Goal: Information Seeking & Learning: Learn about a topic

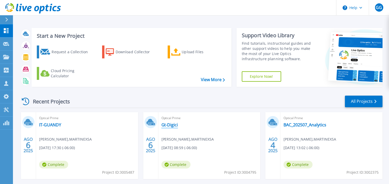
click at [171, 123] on link "Gt-Digici" at bounding box center [169, 125] width 17 height 5
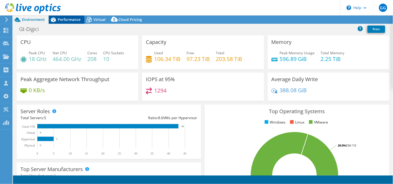
select select "USD"
click at [67, 21] on span "Performance" at bounding box center [69, 19] width 23 height 5
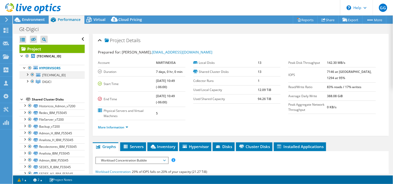
click at [27, 76] on div at bounding box center [27, 74] width 5 height 5
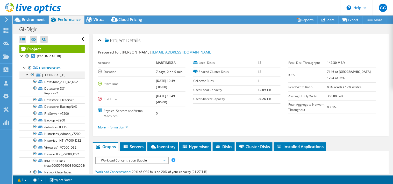
click at [27, 76] on div at bounding box center [27, 74] width 5 height 5
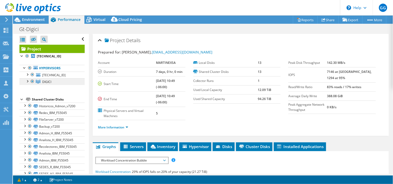
click at [27, 84] on link "DIGICI" at bounding box center [51, 81] width 65 height 7
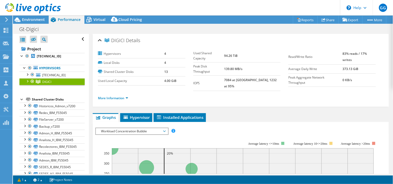
click at [27, 83] on div at bounding box center [27, 80] width 5 height 5
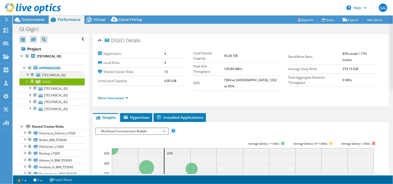
click at [29, 75] on div at bounding box center [27, 74] width 5 height 5
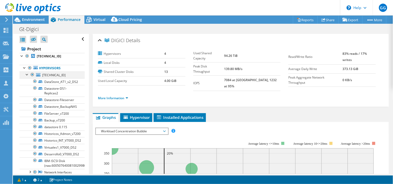
click at [29, 75] on div at bounding box center [27, 74] width 5 height 5
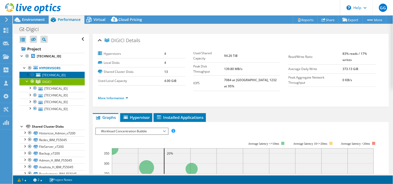
click at [51, 74] on span "192.168.0.115" at bounding box center [53, 75] width 23 height 4
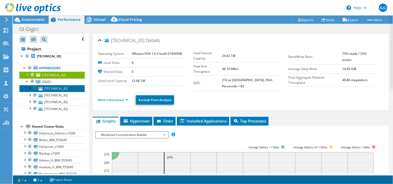
click at [56, 88] on link "192.168.0.31" at bounding box center [51, 88] width 65 height 7
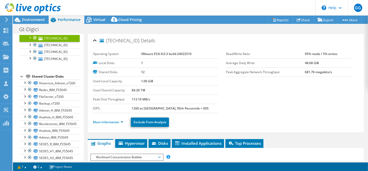
scroll to position [48, 0]
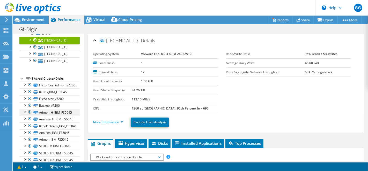
click at [24, 112] on div at bounding box center [24, 111] width 5 height 5
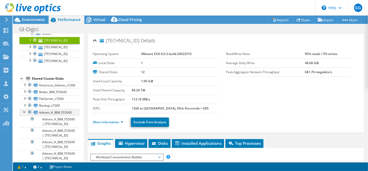
click at [24, 112] on div at bounding box center [24, 111] width 5 height 5
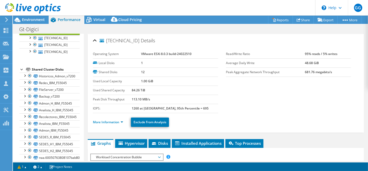
scroll to position [62, 0]
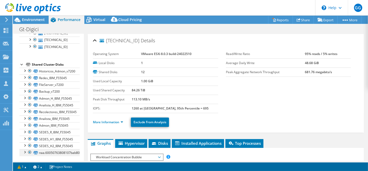
click at [25, 150] on div at bounding box center [24, 151] width 5 height 5
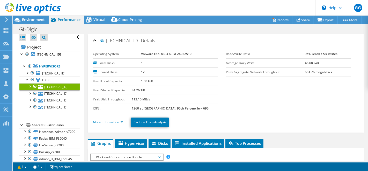
scroll to position [0, 0]
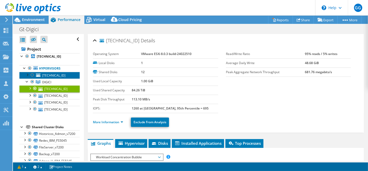
click at [60, 74] on span "[TECHNICAL_ID]" at bounding box center [53, 75] width 23 height 4
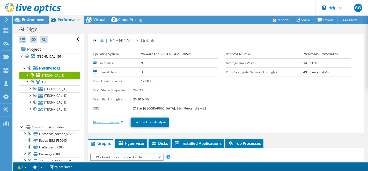
click at [103, 121] on link "More Information" at bounding box center [108, 122] width 30 height 4
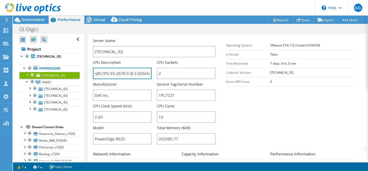
scroll to position [0, 39]
drag, startPoint x: 132, startPoint y: 73, endPoint x: 109, endPoint y: 74, distance: 22.3
click at [109, 74] on input "Intel(R) Xeon(R) CPU E5-2670 0 @ 2.60GHz 2.60 GHz" at bounding box center [122, 73] width 59 height 11
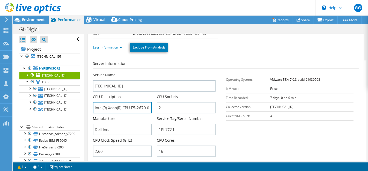
scroll to position [72, 0]
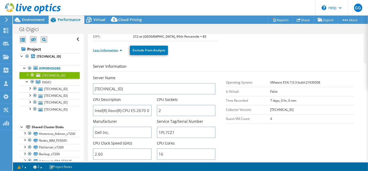
click at [115, 50] on link "Less Information" at bounding box center [107, 50] width 29 height 4
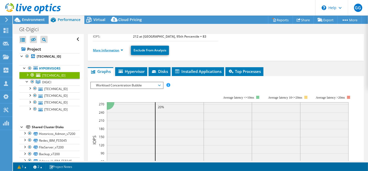
click at [115, 50] on link "More Information" at bounding box center [108, 50] width 30 height 4
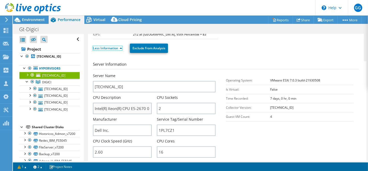
scroll to position [74, 0]
click at [28, 57] on div at bounding box center [27, 56] width 5 height 6
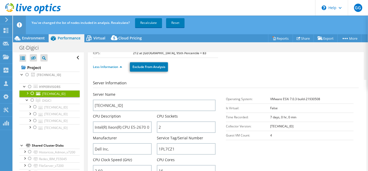
click at [32, 93] on div at bounding box center [32, 93] width 5 height 6
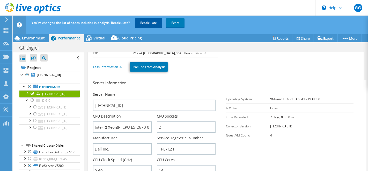
click at [144, 21] on link "Recalculate" at bounding box center [148, 22] width 27 height 9
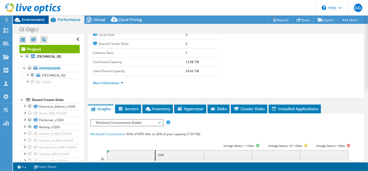
click at [32, 19] on span "Environment" at bounding box center [33, 19] width 23 height 5
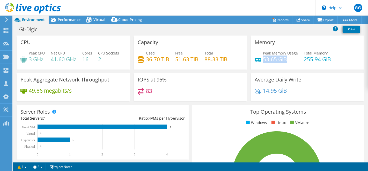
drag, startPoint x: 261, startPoint y: 61, endPoint x: 288, endPoint y: 61, distance: 26.4
click at [288, 61] on h4 "53.65 GiB" at bounding box center [280, 59] width 35 height 6
click at [68, 19] on span "Performance" at bounding box center [69, 19] width 23 height 5
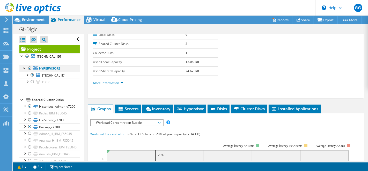
click at [29, 67] on div at bounding box center [29, 68] width 5 height 6
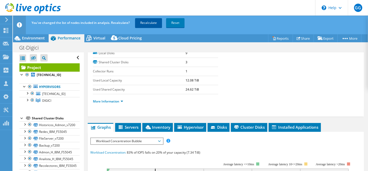
click at [144, 24] on link "Recalculate" at bounding box center [148, 22] width 27 height 9
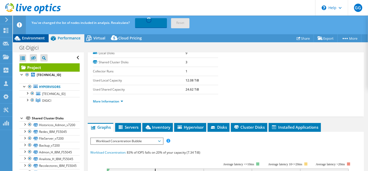
click at [35, 38] on span "Environment" at bounding box center [33, 37] width 23 height 5
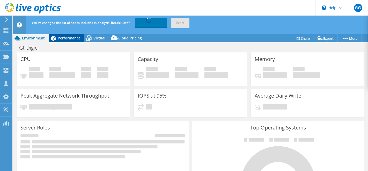
click at [73, 38] on span "Performance" at bounding box center [69, 37] width 23 height 5
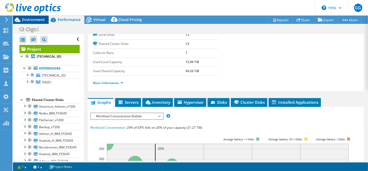
click at [28, 18] on span "Environment" at bounding box center [33, 19] width 23 height 5
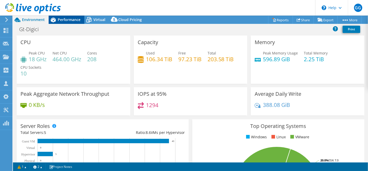
click at [72, 21] on span "Performance" at bounding box center [69, 19] width 23 height 5
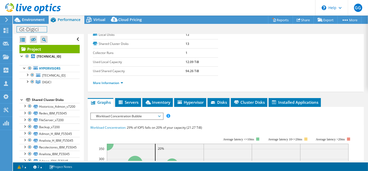
click at [34, 25] on div "Gt-Digici Print" at bounding box center [190, 29] width 355 height 10
click at [35, 20] on span "Environment" at bounding box center [33, 19] width 23 height 5
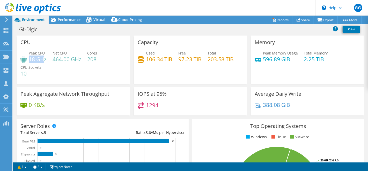
drag, startPoint x: 30, startPoint y: 60, endPoint x: 42, endPoint y: 60, distance: 12.2
click at [42, 60] on h4 "18 GHz" at bounding box center [38, 59] width 18 height 6
click at [72, 19] on span "Performance" at bounding box center [69, 19] width 23 height 5
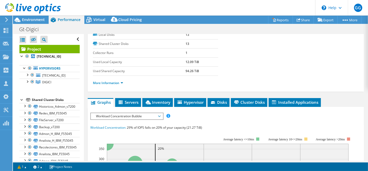
scroll to position [0, 0]
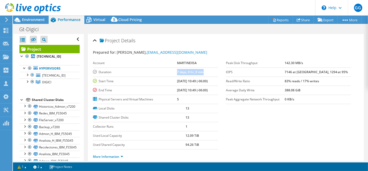
drag, startPoint x: 166, startPoint y: 74, endPoint x: 198, endPoint y: 73, distance: 31.9
click at [198, 73] on tr "Duration 7 days, 0 hr, 0 min" at bounding box center [155, 71] width 125 height 9
click at [38, 20] on span "Environment" at bounding box center [33, 19] width 23 height 5
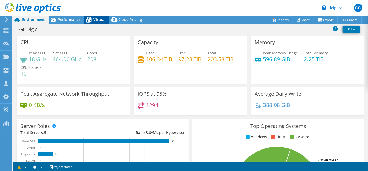
click at [97, 19] on span "Virtual" at bounding box center [100, 19] width 12 height 5
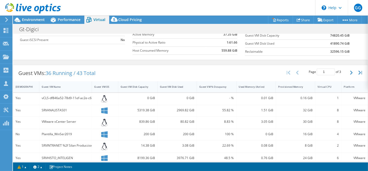
scroll to position [70, 0]
click at [350, 73] on icon "button" at bounding box center [351, 73] width 3 height 4
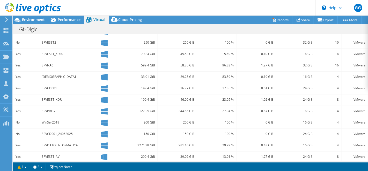
scroll to position [176, 0]
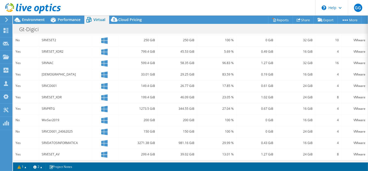
click at [56, 51] on div "SRVESET_XDR2" at bounding box center [66, 52] width 48 height 6
click at [56, 94] on div "SRVESET_XDR" at bounding box center [66, 97] width 48 height 6
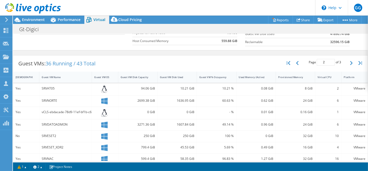
scroll to position [72, 0]
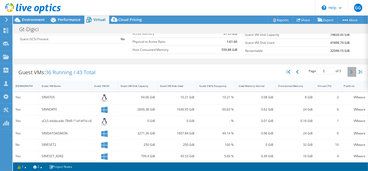
click at [350, 70] on icon "button" at bounding box center [351, 72] width 3 height 4
type input "3"
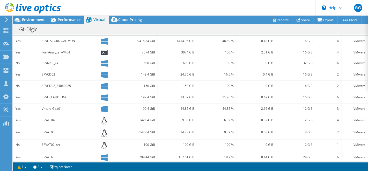
scroll to position [0, 0]
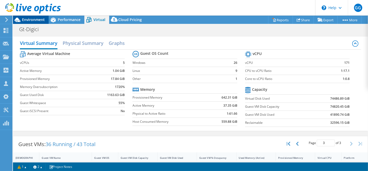
click at [38, 17] on span "Environment" at bounding box center [33, 19] width 23 height 5
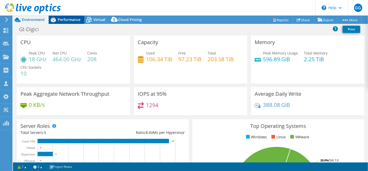
click at [65, 22] on span "Performance" at bounding box center [69, 19] width 23 height 5
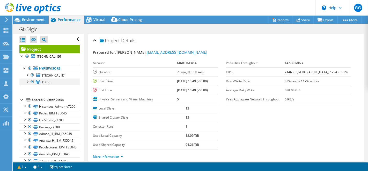
click at [27, 81] on div at bounding box center [27, 80] width 5 height 5
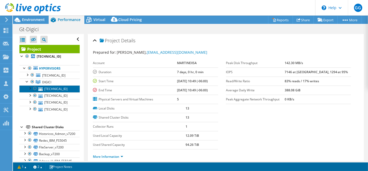
click at [53, 87] on link "[TECHNICAL_ID]" at bounding box center [49, 88] width 60 height 7
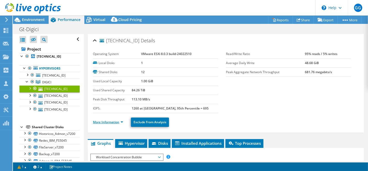
click at [107, 120] on link "More Information" at bounding box center [108, 122] width 30 height 4
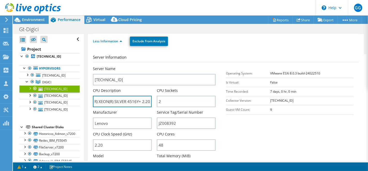
scroll to position [0, 21]
drag, startPoint x: 127, startPoint y: 100, endPoint x: 131, endPoint y: 102, distance: 4.3
click at [131, 102] on input "INTEL(R) XEON(R) SILVER 4516Y+ 2.20 GHz" at bounding box center [122, 101] width 59 height 11
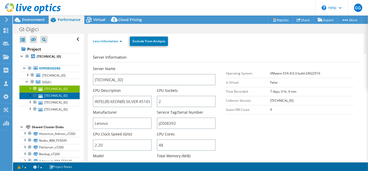
click at [57, 94] on link "[TECHNICAL_ID]" at bounding box center [49, 95] width 60 height 7
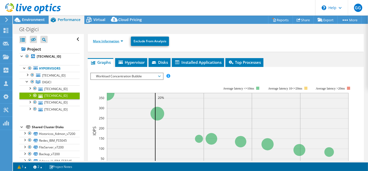
click at [111, 40] on link "More Information" at bounding box center [108, 41] width 30 height 4
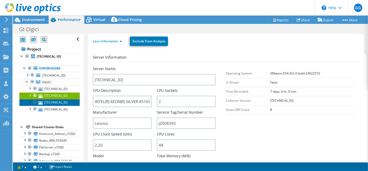
click at [49, 103] on link "[TECHNICAL_ID]" at bounding box center [49, 102] width 60 height 7
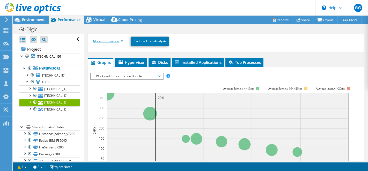
click at [107, 40] on link "More Information" at bounding box center [108, 41] width 30 height 4
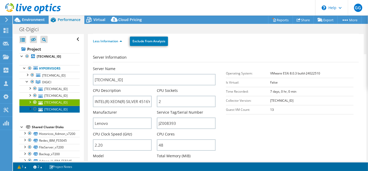
click at [59, 110] on link "[TECHNICAL_ID]" at bounding box center [49, 109] width 60 height 7
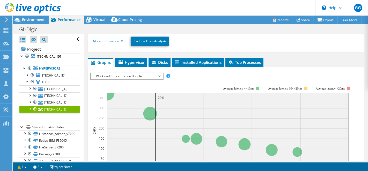
click at [106, 42] on li "More Information" at bounding box center [109, 41] width 33 height 6
click at [106, 40] on link "More Information" at bounding box center [108, 41] width 30 height 4
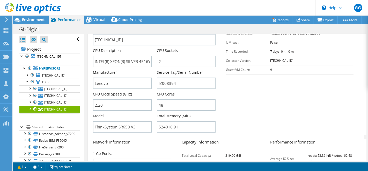
scroll to position [121, 0]
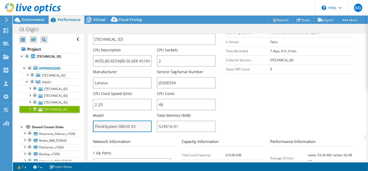
drag, startPoint x: 136, startPoint y: 125, endPoint x: 94, endPoint y: 125, distance: 42.2
click at [94, 125] on input "ThinkSystem SR650 V3" at bounding box center [122, 125] width 59 height 11
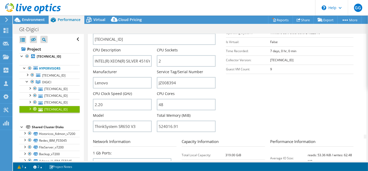
click at [253, 100] on section "Server Information Server Name 192.168.0.33 CPU Description INTEL(R) XEON(R) SI…" at bounding box center [227, 74] width 269 height 121
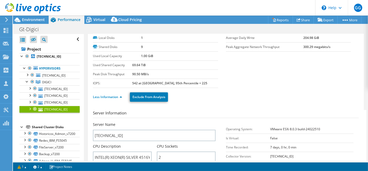
scroll to position [0, 0]
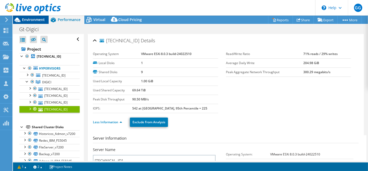
click at [41, 19] on span "Environment" at bounding box center [33, 19] width 23 height 5
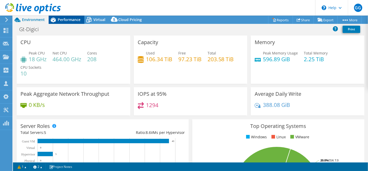
click at [73, 21] on span "Performance" at bounding box center [69, 19] width 23 height 5
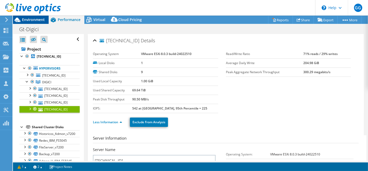
click at [38, 18] on span "Environment" at bounding box center [33, 19] width 23 height 5
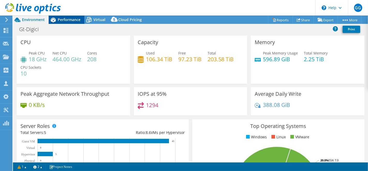
click at [68, 19] on span "Performance" at bounding box center [69, 19] width 23 height 5
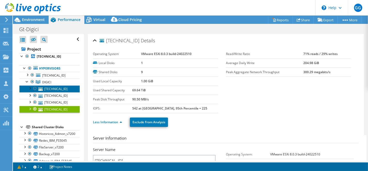
click at [61, 89] on link "[TECHNICAL_ID]" at bounding box center [49, 88] width 60 height 7
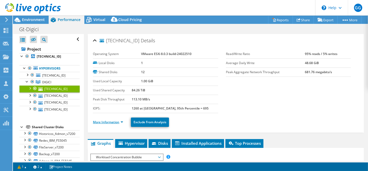
click at [102, 121] on link "More Information" at bounding box center [108, 122] width 30 height 4
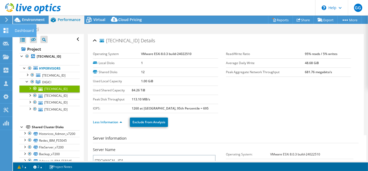
click at [7, 28] on icon at bounding box center [6, 30] width 6 height 5
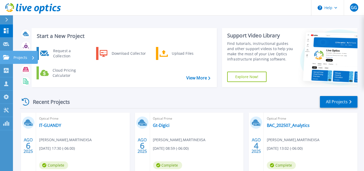
click at [22, 59] on p "Projects" at bounding box center [20, 57] width 14 height 13
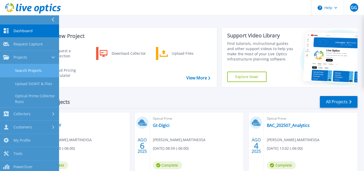
click at [30, 72] on link "Search Projects" at bounding box center [29, 70] width 59 height 13
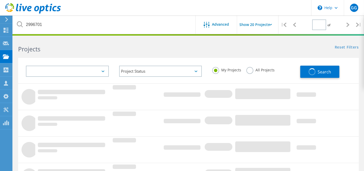
type input "1"
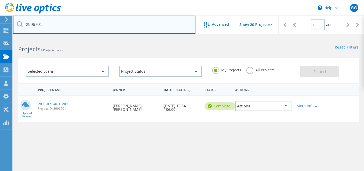
click at [33, 24] on input "2996701" at bounding box center [104, 25] width 183 height 18
type input "digici"
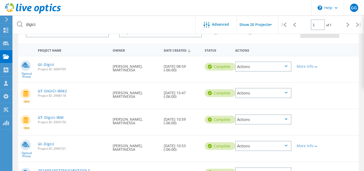
scroll to position [36, 0]
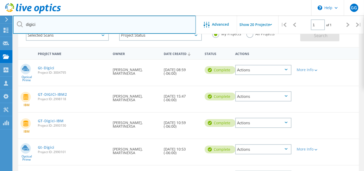
click at [32, 26] on input "digici" at bounding box center [104, 25] width 183 height 18
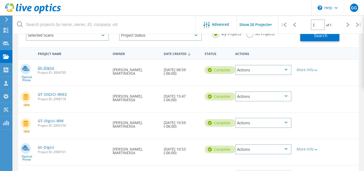
click at [54, 68] on link "Gt-Digici" at bounding box center [46, 68] width 17 height 4
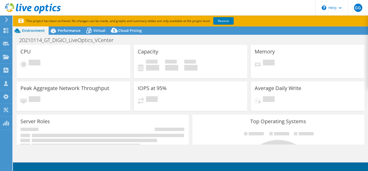
select select "USD"
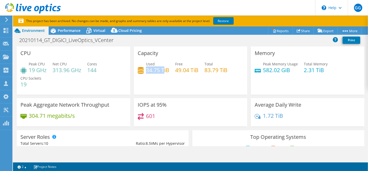
drag, startPoint x: 145, startPoint y: 70, endPoint x: 162, endPoint y: 68, distance: 16.9
click at [163, 70] on h4 "34.75 TiB" at bounding box center [157, 70] width 23 height 6
click at [220, 84] on div "Capacity Used 34.75 TiB Free 49.04 TiB Total 83.79 TiB" at bounding box center [191, 70] width 114 height 48
click at [68, 28] on span "Performance" at bounding box center [69, 30] width 23 height 5
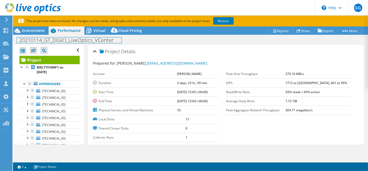
click at [99, 35] on div "20210114_GT_DIGICI_LiveOptics_VCenter Print" at bounding box center [190, 40] width 355 height 10
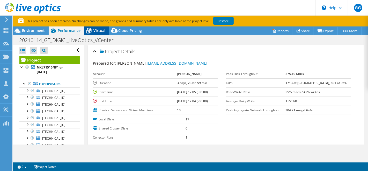
click at [98, 29] on span "Virtual" at bounding box center [100, 30] width 12 height 5
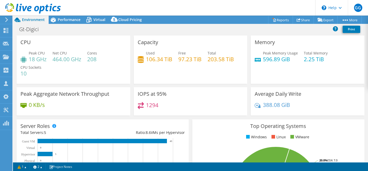
select select "USD"
drag, startPoint x: 145, startPoint y: 59, endPoint x: 170, endPoint y: 58, distance: 24.4
click at [170, 58] on h4 "106.34 TiB" at bounding box center [159, 59] width 26 height 6
click at [69, 17] on span "Performance" at bounding box center [69, 19] width 23 height 5
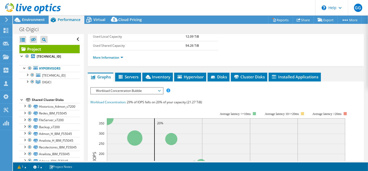
scroll to position [104, 0]
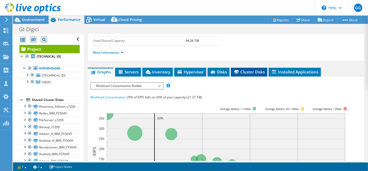
click at [241, 69] on span "Cluster Disks" at bounding box center [249, 71] width 31 height 5
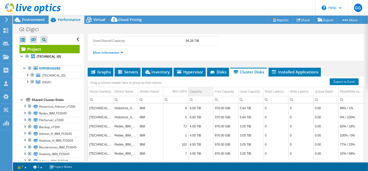
click at [197, 89] on div "Capacity" at bounding box center [196, 91] width 12 height 6
click at [199, 90] on div "Capacity" at bounding box center [196, 91] width 12 height 6
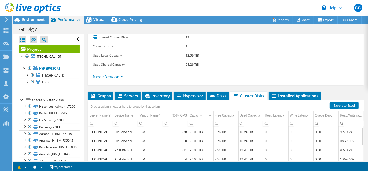
scroll to position [80, 0]
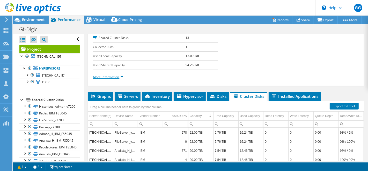
click at [106, 75] on link "More Information" at bounding box center [108, 77] width 30 height 4
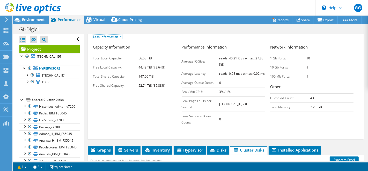
scroll to position [120, 0]
click at [159, 110] on div "Capacity Information Total Local Capacity: 56.58 TiB Free Local Capacity: 44.49…" at bounding box center [226, 86] width 266 height 85
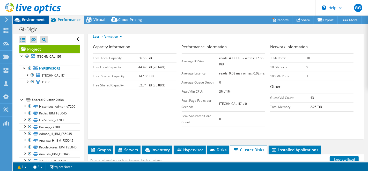
click at [33, 21] on span "Environment" at bounding box center [33, 19] width 23 height 5
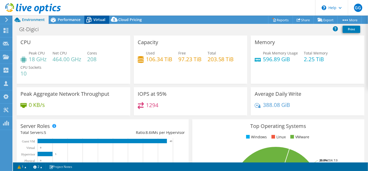
click at [97, 20] on span "Virtual" at bounding box center [100, 19] width 12 height 5
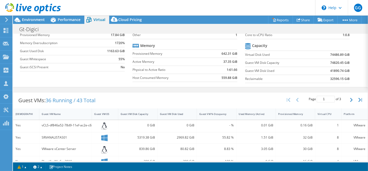
scroll to position [44, 0]
click at [35, 21] on span "Environment" at bounding box center [33, 19] width 23 height 5
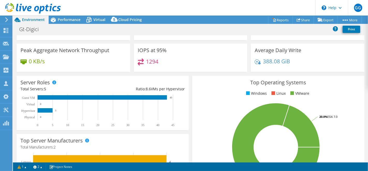
scroll to position [0, 0]
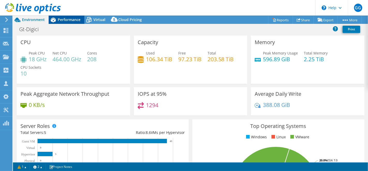
click at [65, 19] on span "Performance" at bounding box center [69, 19] width 23 height 5
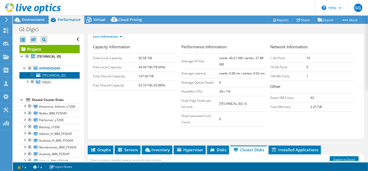
click at [47, 74] on span "[TECHNICAL_ID]" at bounding box center [53, 75] width 23 height 4
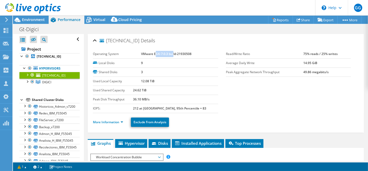
drag, startPoint x: 155, startPoint y: 54, endPoint x: 173, endPoint y: 54, distance: 17.6
click at [173, 54] on b "VMware ESXi 7.0.3 build-21930508" at bounding box center [166, 54] width 51 height 4
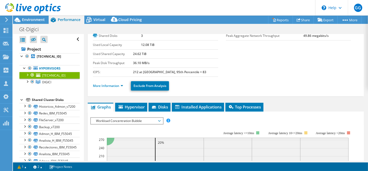
scroll to position [60, 0]
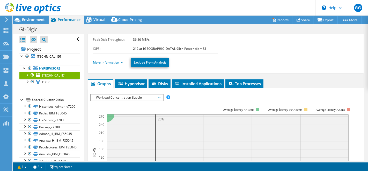
click at [117, 60] on link "More Information" at bounding box center [108, 62] width 30 height 4
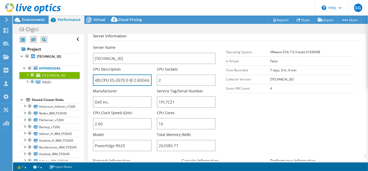
scroll to position [0, 27]
drag, startPoint x: 109, startPoint y: 80, endPoint x: 124, endPoint y: 80, distance: 15.0
click at [124, 80] on input "Intel(R) Xeon(R) CPU E5-2670 0 @ 2.60GHz 2.60 GHz" at bounding box center [122, 79] width 59 height 11
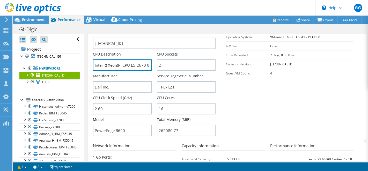
scroll to position [118, 0]
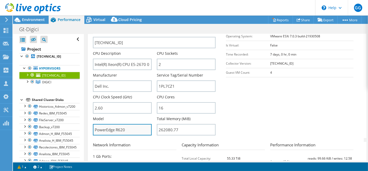
drag, startPoint x: 116, startPoint y: 129, endPoint x: 131, endPoint y: 129, distance: 14.5
click at [131, 129] on input "PowerEdge R620" at bounding box center [122, 129] width 59 height 11
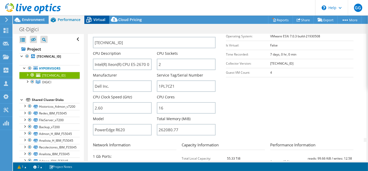
click at [91, 21] on icon at bounding box center [88, 19] width 9 height 9
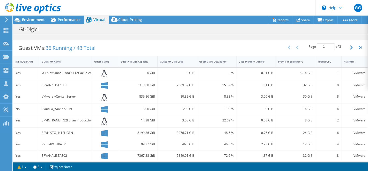
scroll to position [98, 0]
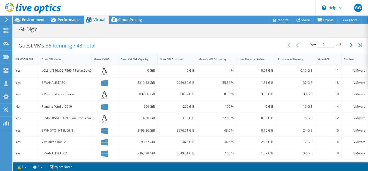
click at [139, 58] on div "Guest VM Disk Capacity" at bounding box center [135, 59] width 28 height 3
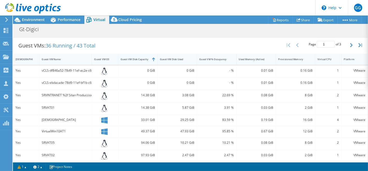
click at [138, 58] on div "Guest VM Disk Capacity" at bounding box center [135, 59] width 28 height 3
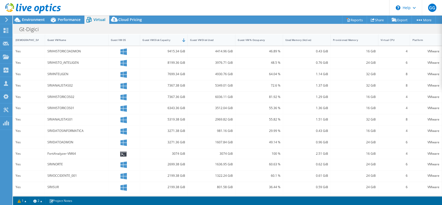
scroll to position [118, 0]
click at [38, 20] on span "Environment" at bounding box center [33, 19] width 23 height 5
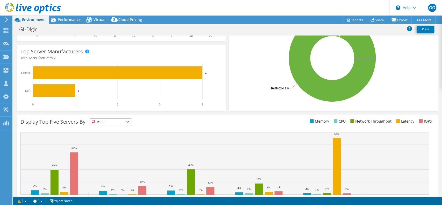
scroll to position [0, 0]
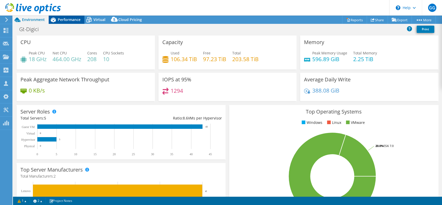
click at [64, 20] on span "Performance" at bounding box center [69, 19] width 23 height 5
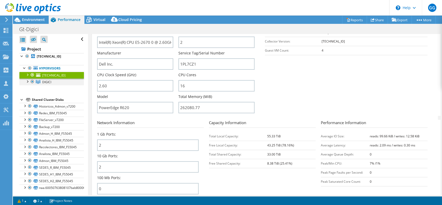
click at [29, 81] on div at bounding box center [27, 80] width 5 height 5
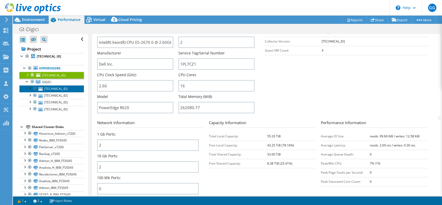
click at [50, 88] on link "[TECHNICAL_ID]" at bounding box center [51, 88] width 64 height 7
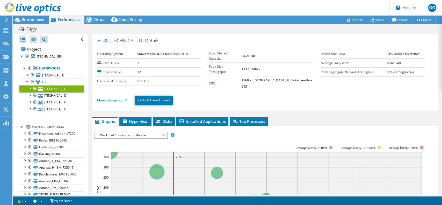
click at [112, 98] on link "More Information" at bounding box center [112, 100] width 30 height 4
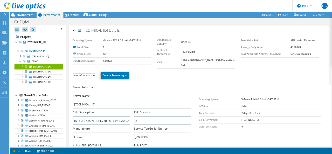
scroll to position [72, 0]
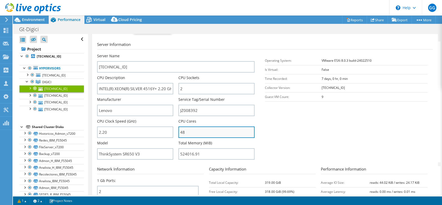
drag, startPoint x: 183, startPoint y: 127, endPoint x: 177, endPoint y: 127, distance: 6.0
click at [178, 127] on input "48" at bounding box center [216, 131] width 76 height 11
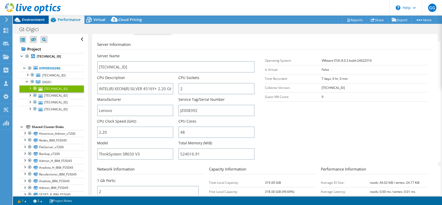
click at [31, 18] on span "Environment" at bounding box center [33, 19] width 23 height 5
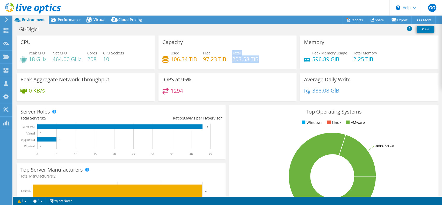
drag, startPoint x: 235, startPoint y: 60, endPoint x: 263, endPoint y: 60, distance: 27.7
click at [263, 60] on div "Used 106.34 TiB Free 97.23 TiB Total 203.58 TiB" at bounding box center [227, 58] width 131 height 17
click at [244, 68] on div "Capacity Used 106.34 TiB Free 97.23 TiB Total 203.58 TiB" at bounding box center [228, 52] width 138 height 34
drag, startPoint x: 230, startPoint y: 61, endPoint x: 258, endPoint y: 61, distance: 27.5
click at [258, 61] on div "Used 106.34 TiB Free 97.23 TiB Total 203.58 TiB" at bounding box center [227, 58] width 131 height 17
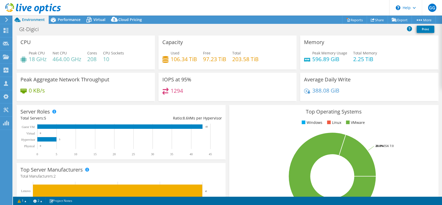
click at [249, 68] on div "Capacity Used 106.34 TiB Free 97.23 TiB Total 203.58 TiB" at bounding box center [228, 52] width 138 height 34
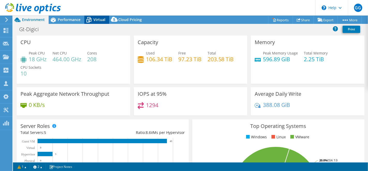
click at [97, 20] on span "Virtual" at bounding box center [100, 19] width 12 height 5
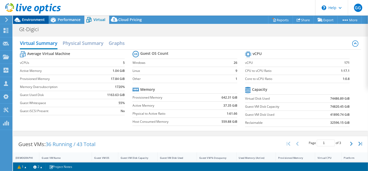
click at [39, 22] on div "Environment" at bounding box center [31, 20] width 36 height 8
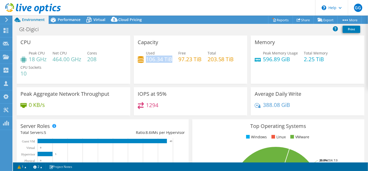
drag, startPoint x: 145, startPoint y: 60, endPoint x: 170, endPoint y: 60, distance: 24.9
click at [170, 60] on h4 "106.34 TiB" at bounding box center [159, 59] width 26 height 6
drag, startPoint x: 88, startPoint y: 60, endPoint x: 82, endPoint y: 61, distance: 6.2
click at [99, 61] on div "Peak CPU 18 GHz Net CPU 464.00 GHz Cores 208 CPU Sockets 10" at bounding box center [73, 65] width 106 height 31
click at [86, 61] on div "Peak CPU 18 GHz Net CPU 464.00 GHz Cores 208 CPU Sockets 10" at bounding box center [73, 65] width 106 height 31
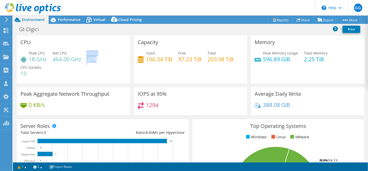
drag, startPoint x: 87, startPoint y: 61, endPoint x: 96, endPoint y: 61, distance: 9.1
click at [96, 61] on div "Peak CPU 18 GHz Net CPU 464.00 GHz Cores 208 CPU Sockets 10" at bounding box center [73, 65] width 106 height 31
click at [108, 62] on div "Peak CPU 18 GHz Net CPU 464.00 GHz Cores 208 CPU Sockets 10" at bounding box center [73, 65] width 106 height 31
drag, startPoint x: 146, startPoint y: 60, endPoint x: 175, endPoint y: 60, distance: 29.3
click at [175, 60] on div "Used 106.34 TiB Free 97.23 TiB Total 203.58 TiB" at bounding box center [191, 58] width 106 height 17
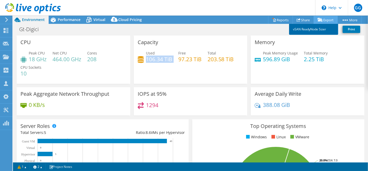
click at [313, 30] on link "vSAN ReadyNode Sizer" at bounding box center [313, 29] width 49 height 11
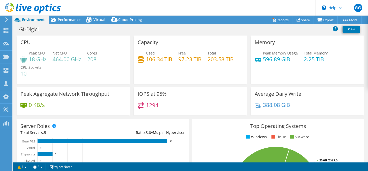
click at [324, 81] on div "Memory Peak Memory Usage 596.89 GiB Total Memory 2.25 TiB" at bounding box center [308, 59] width 114 height 48
click at [69, 21] on span "Performance" at bounding box center [69, 19] width 23 height 5
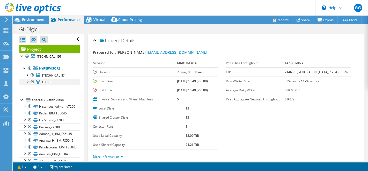
click at [28, 82] on div at bounding box center [27, 80] width 5 height 5
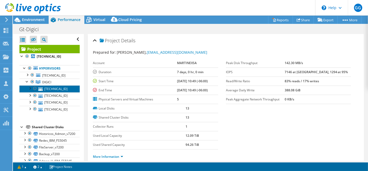
click at [47, 87] on link "[TECHNICAL_ID]" at bounding box center [49, 88] width 60 height 7
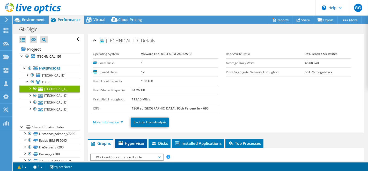
click at [138, 146] on li "Hypervisor" at bounding box center [131, 143] width 32 height 9
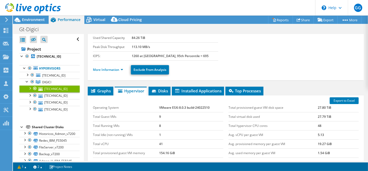
scroll to position [53, 0]
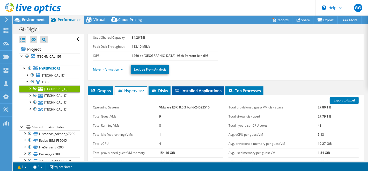
click at [190, 91] on span "Installed Applications" at bounding box center [198, 90] width 47 height 5
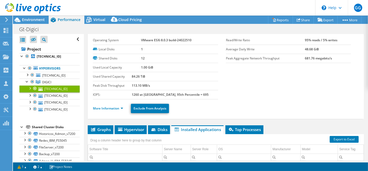
scroll to position [0, 0]
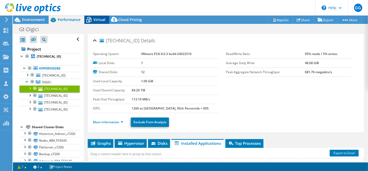
click at [94, 19] on span "Virtual" at bounding box center [100, 19] width 12 height 5
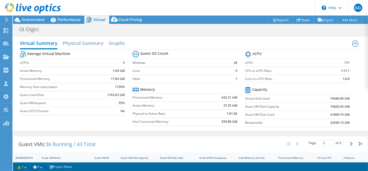
scroll to position [72, 0]
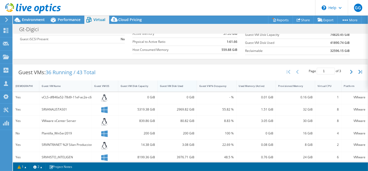
click at [176, 84] on div "Guest VM Disk Used" at bounding box center [174, 85] width 28 height 3
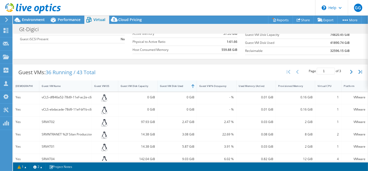
click at [176, 84] on div "Guest VM Disk Used" at bounding box center [174, 85] width 28 height 3
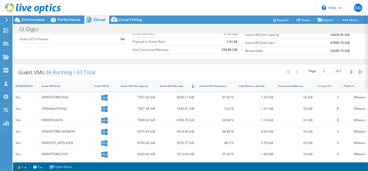
click at [142, 85] on div "Guest VM Disk Capacity" at bounding box center [135, 85] width 28 height 3
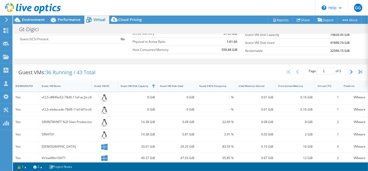
click at [142, 85] on div "Guest VM Disk Capacity" at bounding box center [135, 85] width 28 height 3
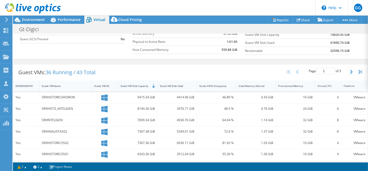
click at [142, 87] on div "Guest VM Disk Capacity" at bounding box center [134, 86] width 33 height 8
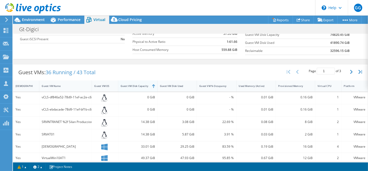
click at [142, 87] on div "Guest VM Disk Capacity" at bounding box center [134, 86] width 33 height 8
